Goal: Entertainment & Leisure: Browse casually

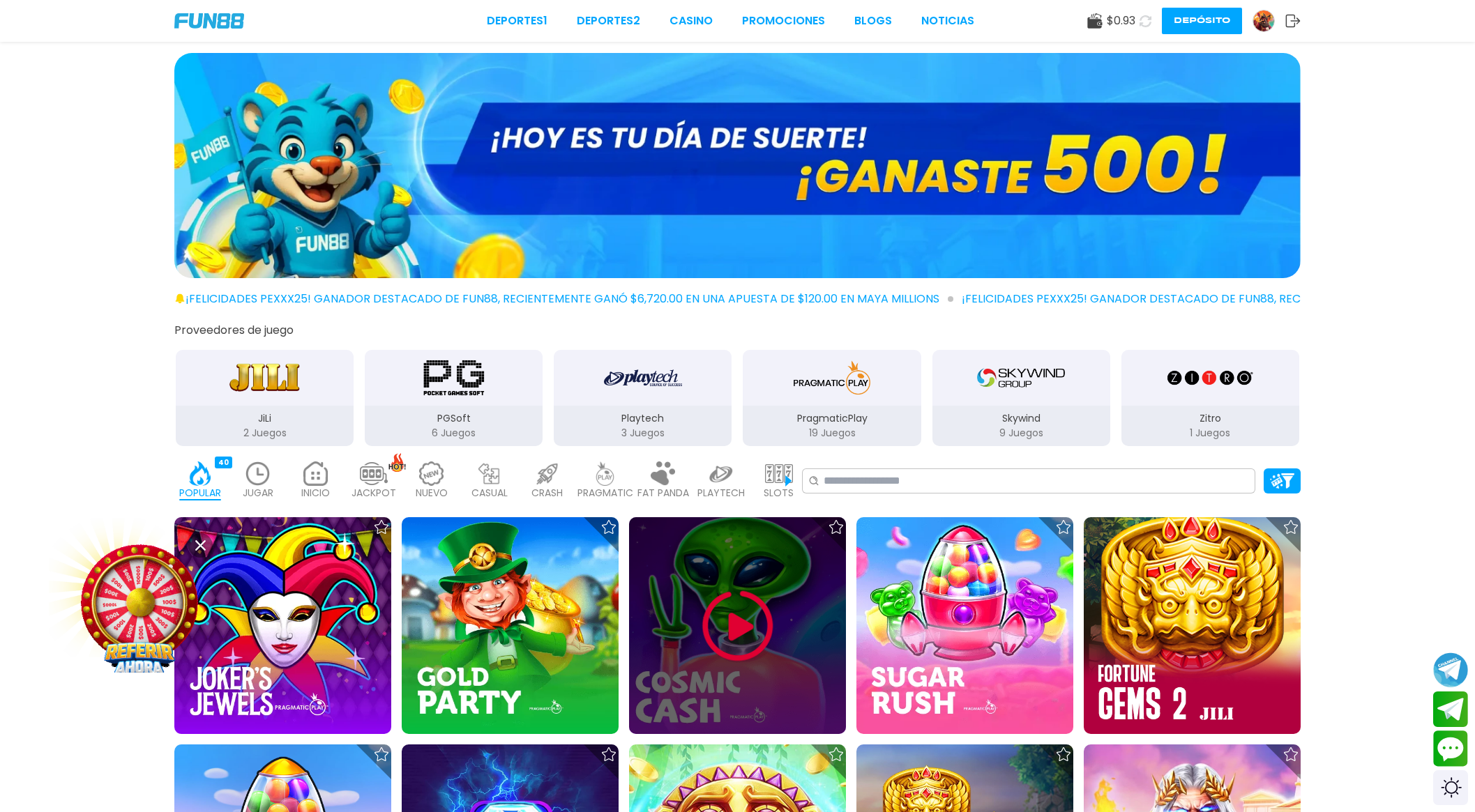
click at [727, 630] on img at bounding box center [738, 626] width 84 height 84
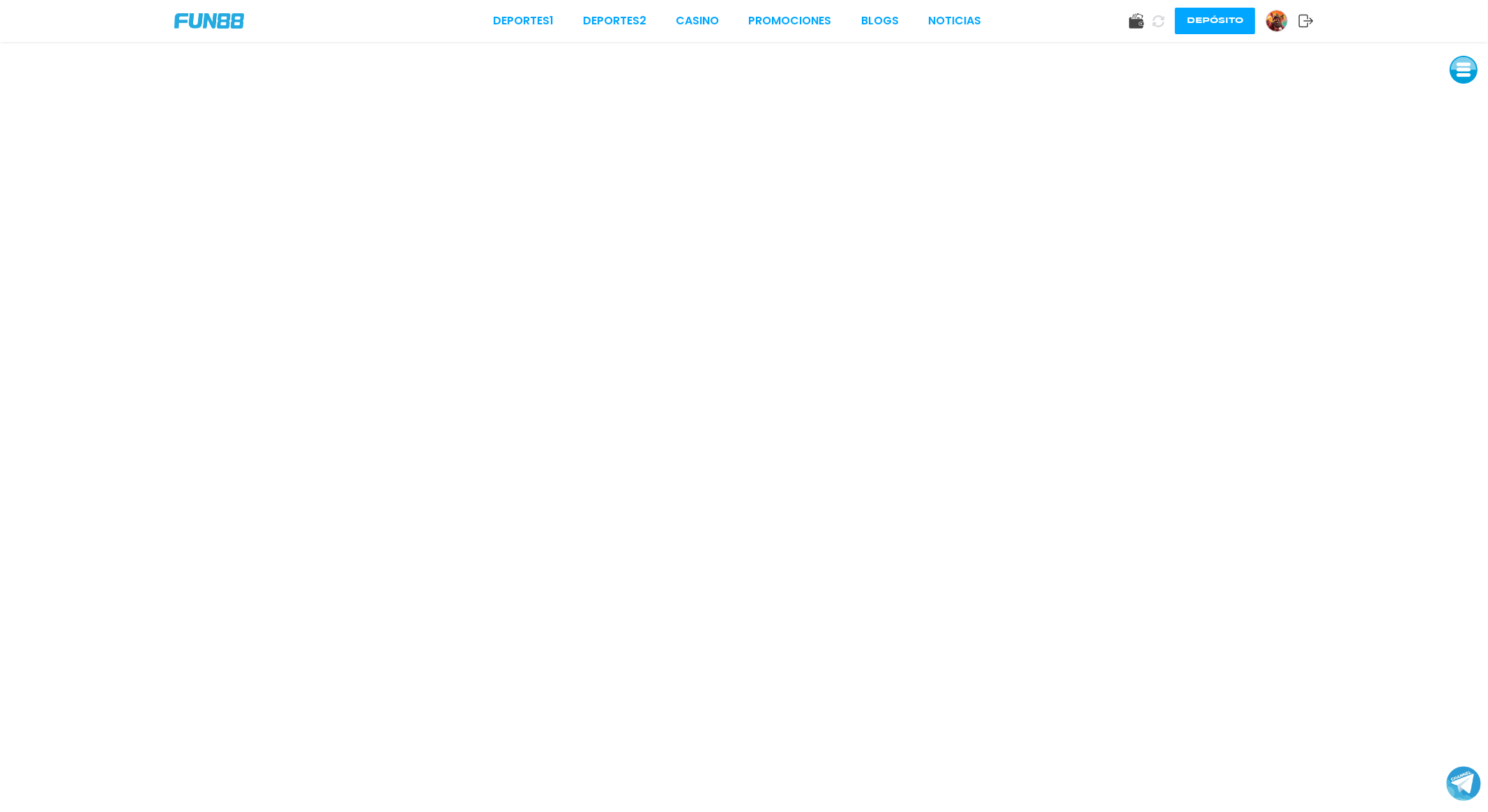
click at [1456, 71] on button at bounding box center [1463, 70] width 28 height 28
click at [1463, 68] on button at bounding box center [1463, 70] width 28 height 28
click at [1457, 72] on button at bounding box center [1463, 70] width 28 height 28
click at [1466, 78] on button at bounding box center [1463, 70] width 28 height 28
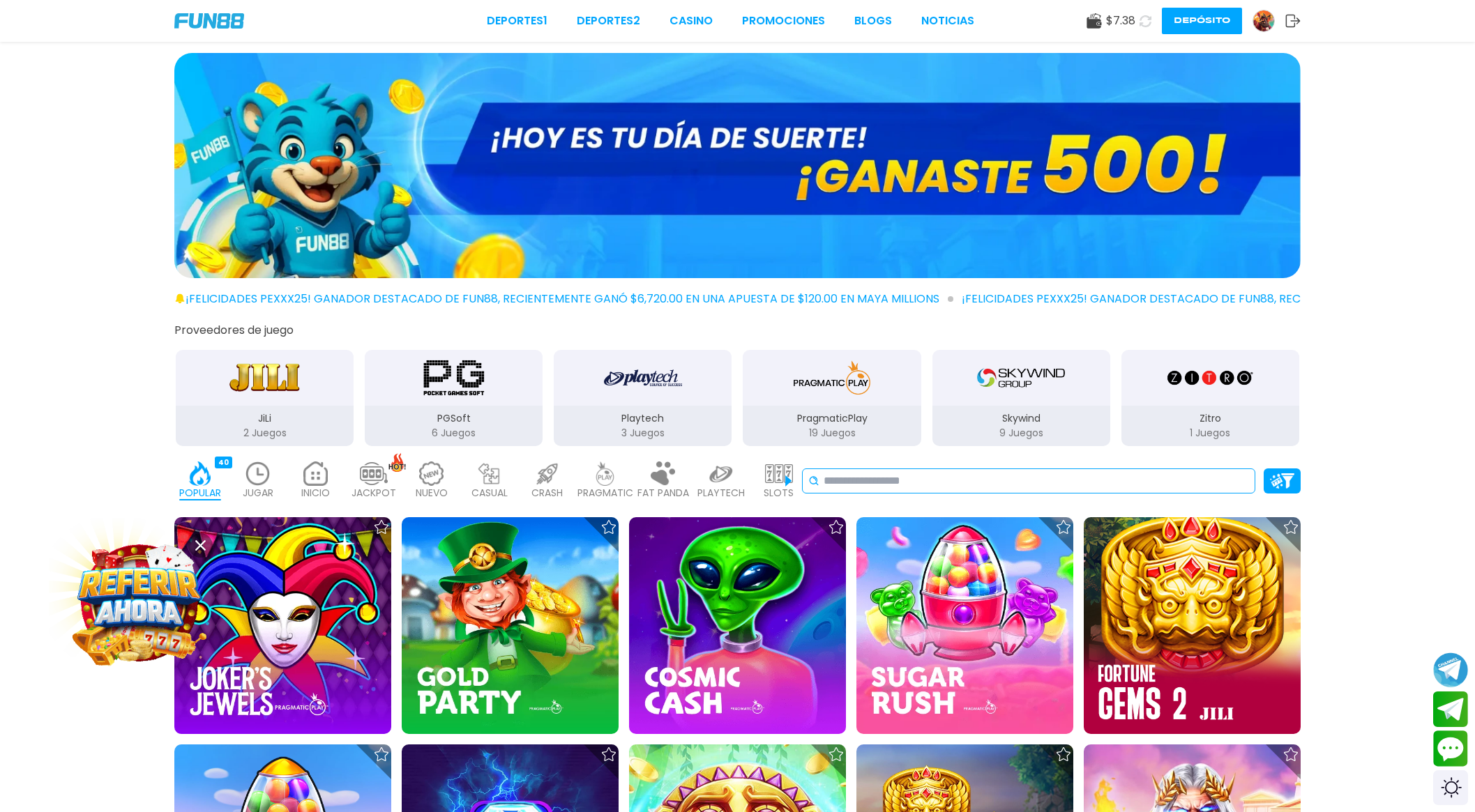
click at [876, 480] on input at bounding box center [1036, 481] width 425 height 17
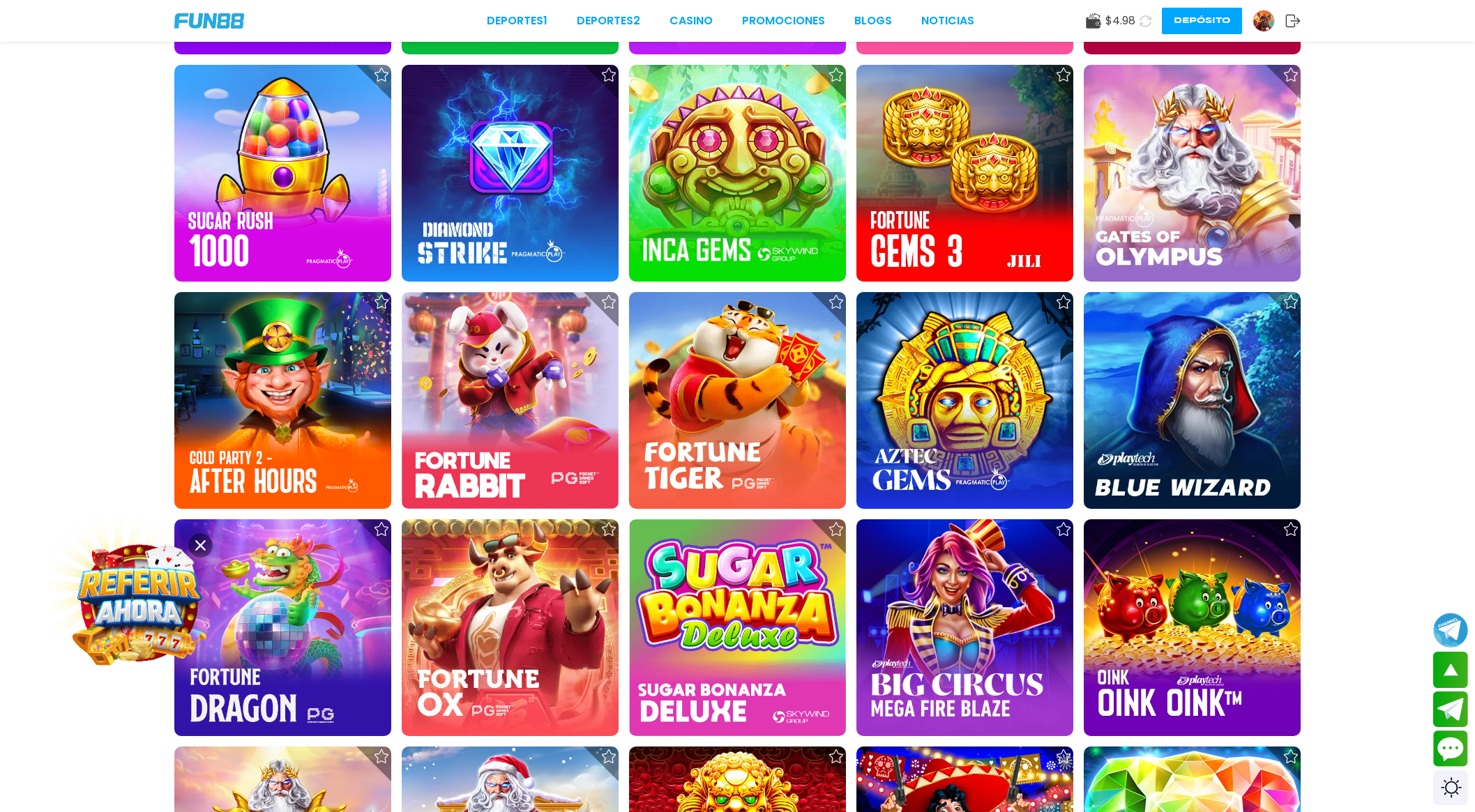
scroll to position [634, 0]
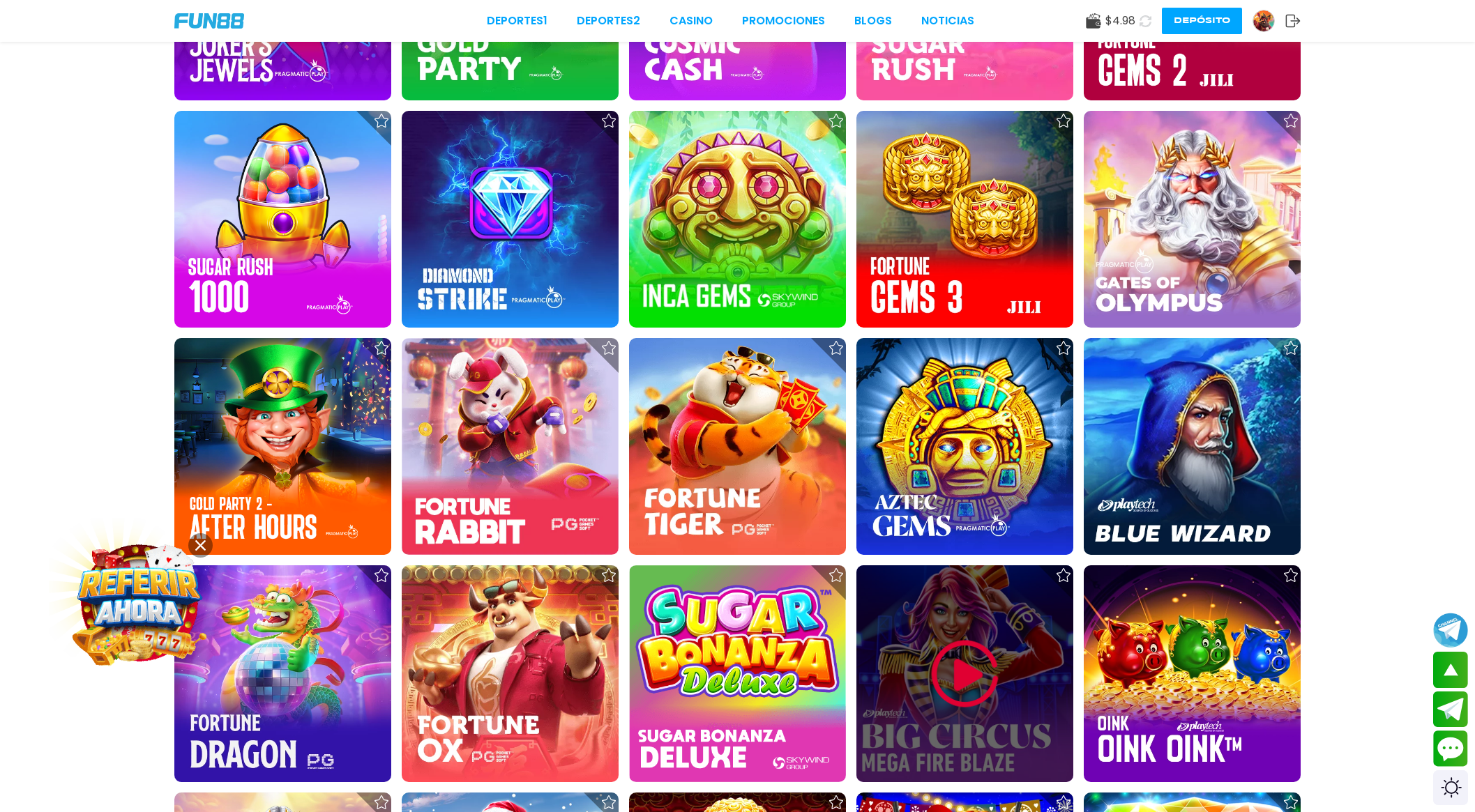
click at [944, 692] on img at bounding box center [965, 674] width 84 height 84
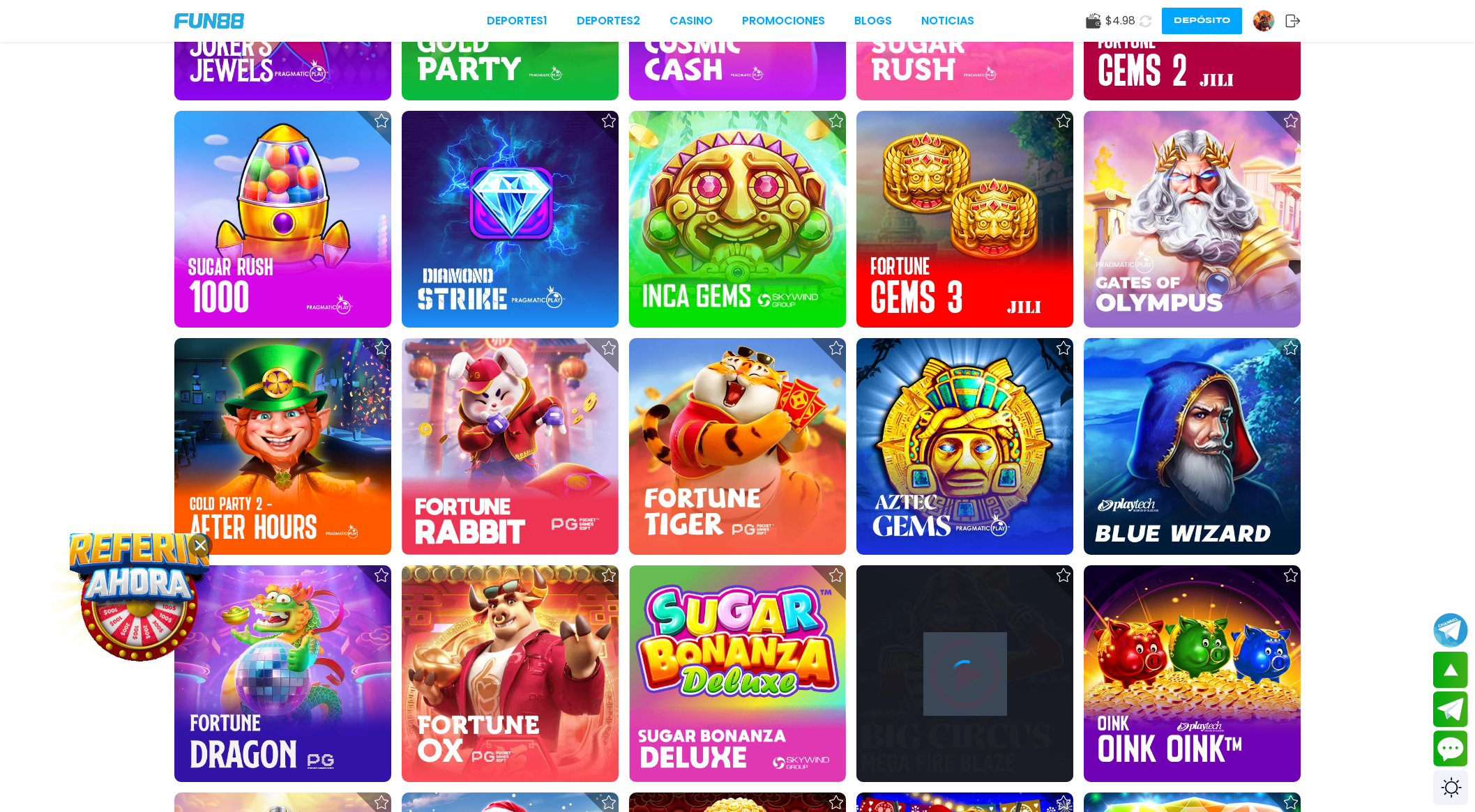
click at [944, 692] on div at bounding box center [965, 674] width 217 height 217
